Goal: Transaction & Acquisition: Purchase product/service

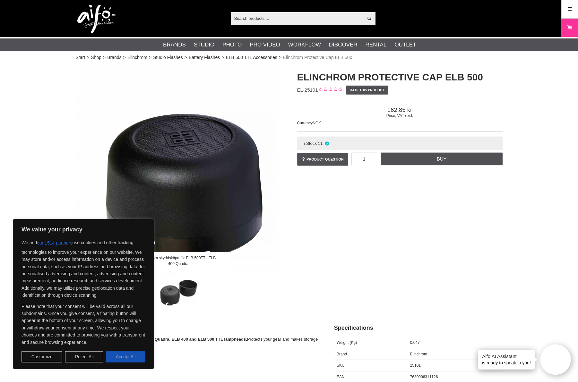
click at [139, 360] on button "Accept All" at bounding box center [125, 357] width 39 height 12
checkbox input "true"
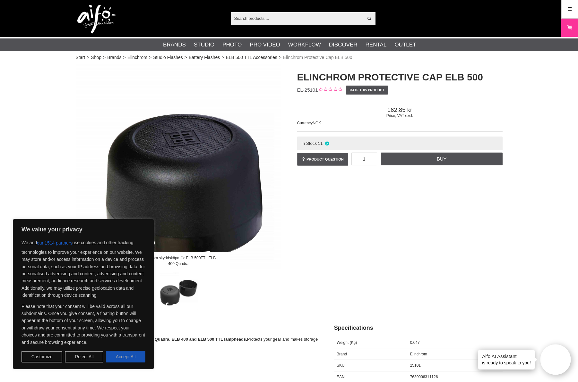
checkbox input "true"
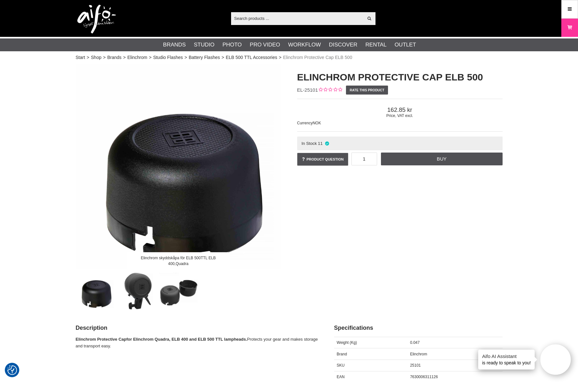
click at [320, 241] on div "Elinchrom skyddskåpa för ELB 500TTL ELB 400,Quadra Elinchrom Protective Cap ELB…" at bounding box center [289, 187] width 443 height 246
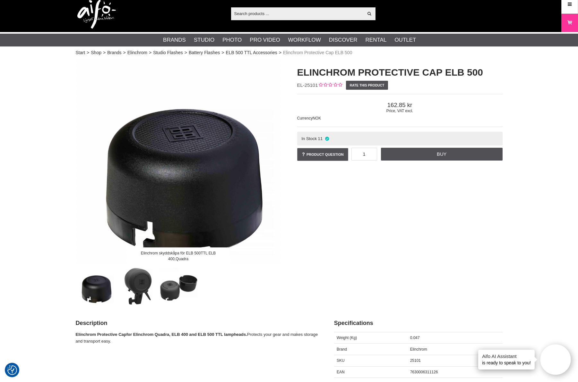
scroll to position [9, 0]
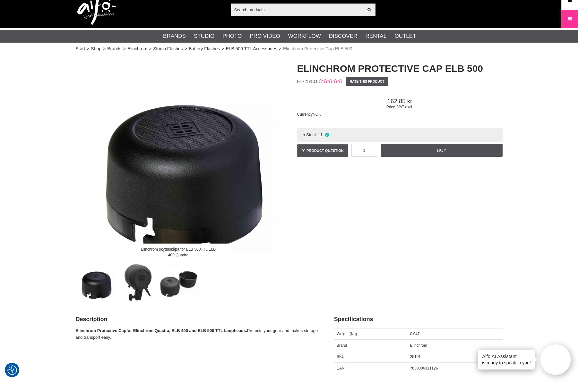
click at [132, 287] on img at bounding box center [136, 281] width 39 height 39
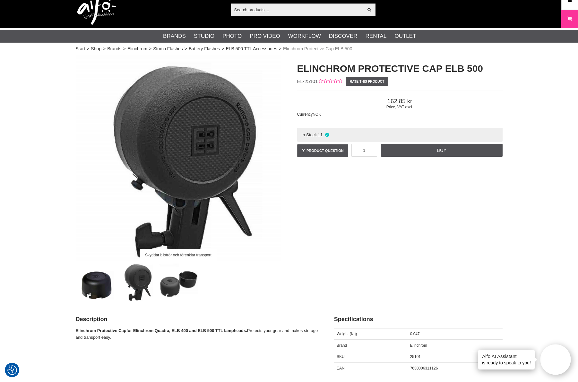
click at [177, 286] on img at bounding box center [178, 281] width 39 height 39
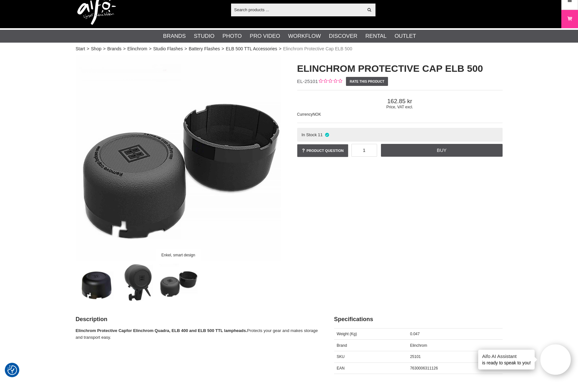
click at [146, 286] on img at bounding box center [136, 281] width 39 height 39
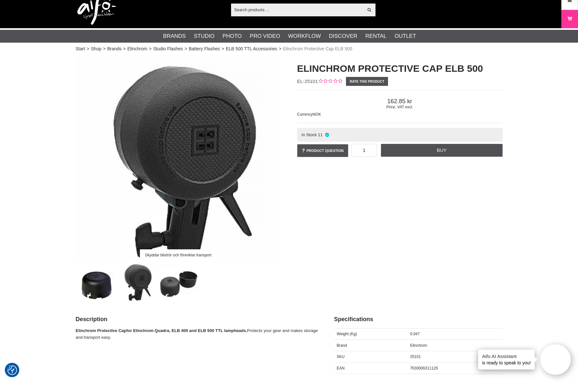
click at [113, 285] on img at bounding box center [95, 281] width 39 height 39
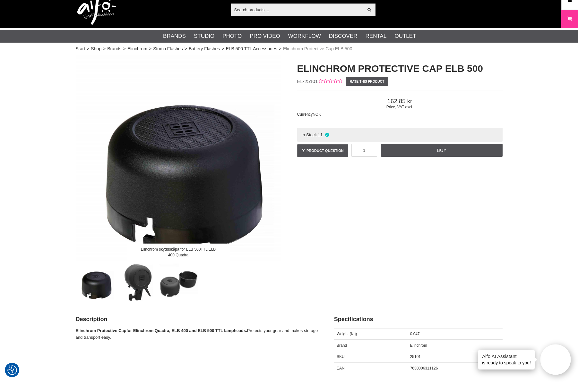
click at [70, 205] on div "Elinchrom skyddskåpa för ELB 500TTL ELB 400,Quadra" at bounding box center [178, 179] width 221 height 246
